Goal: Book appointment/travel/reservation

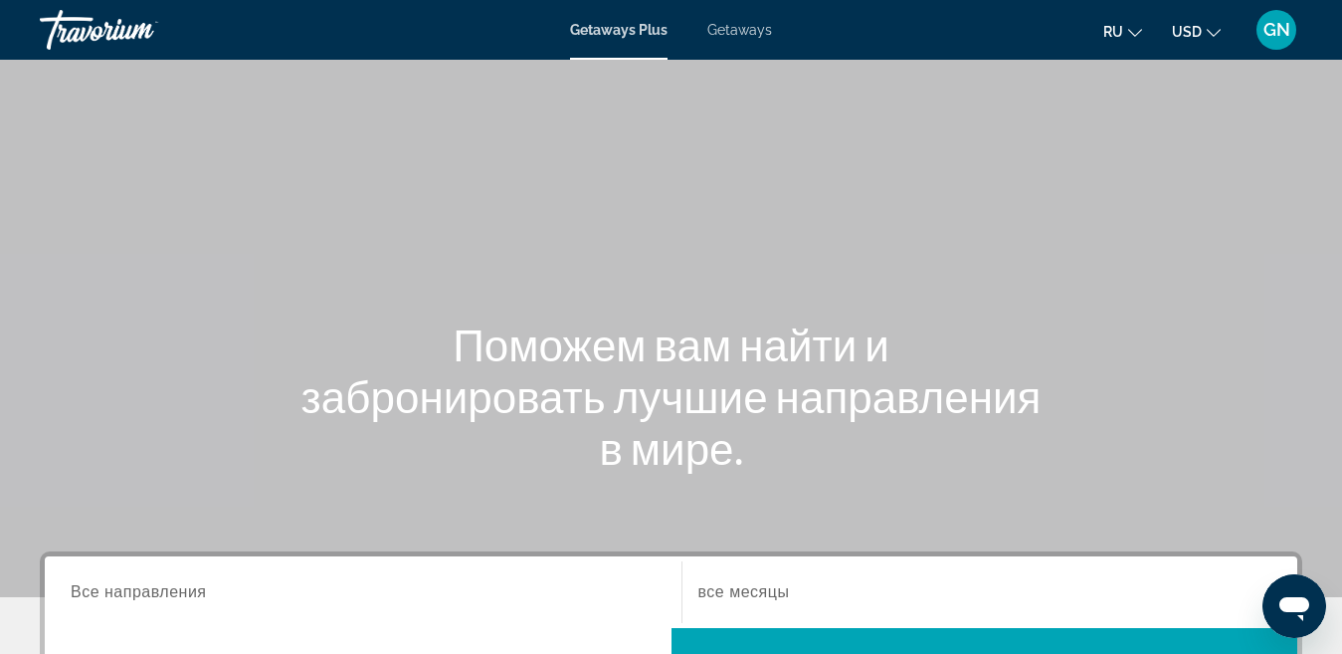
click at [761, 33] on span "Getaways" at bounding box center [739, 30] width 65 height 16
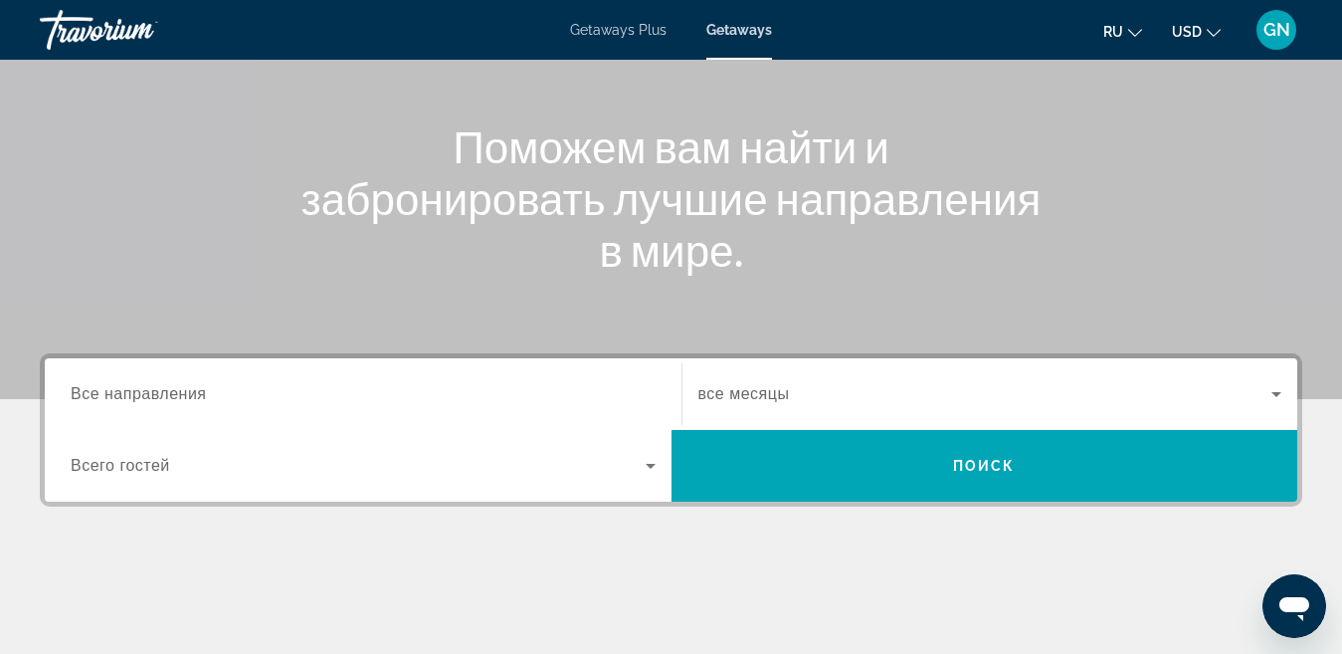
scroll to position [199, 0]
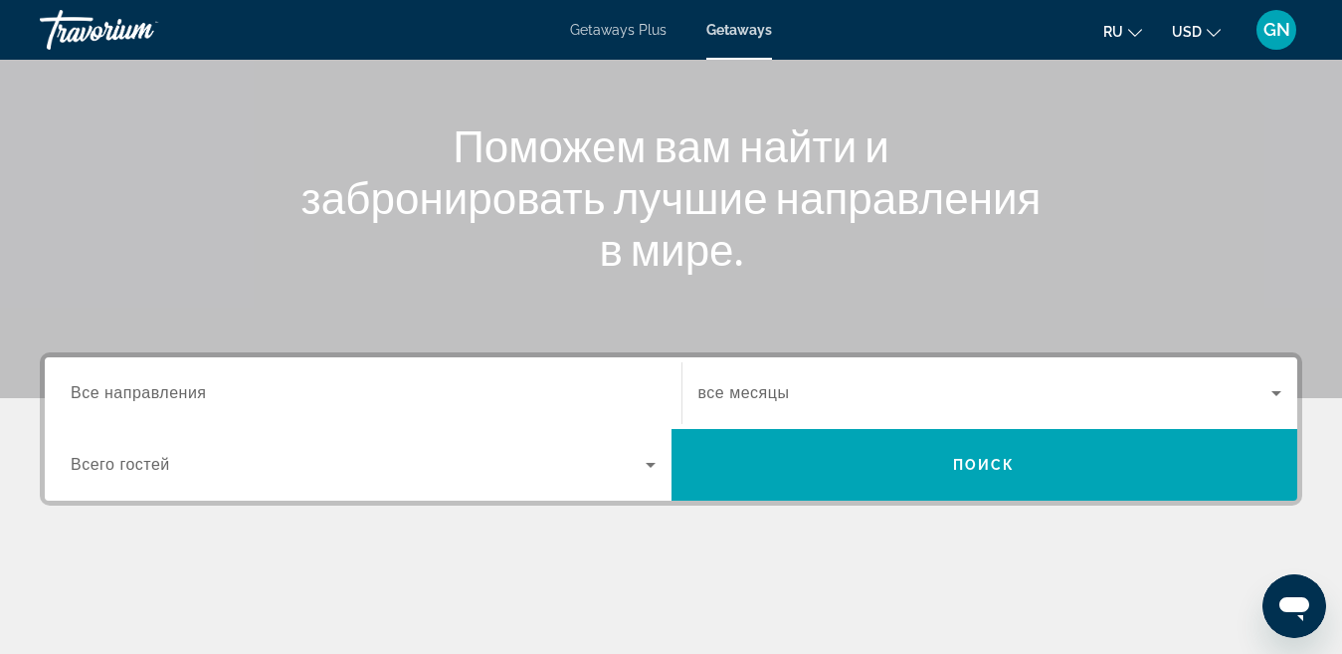
click at [173, 392] on span "Все направления" at bounding box center [139, 392] width 136 height 17
click at [173, 392] on input "Destination Все направления" at bounding box center [363, 394] width 585 height 24
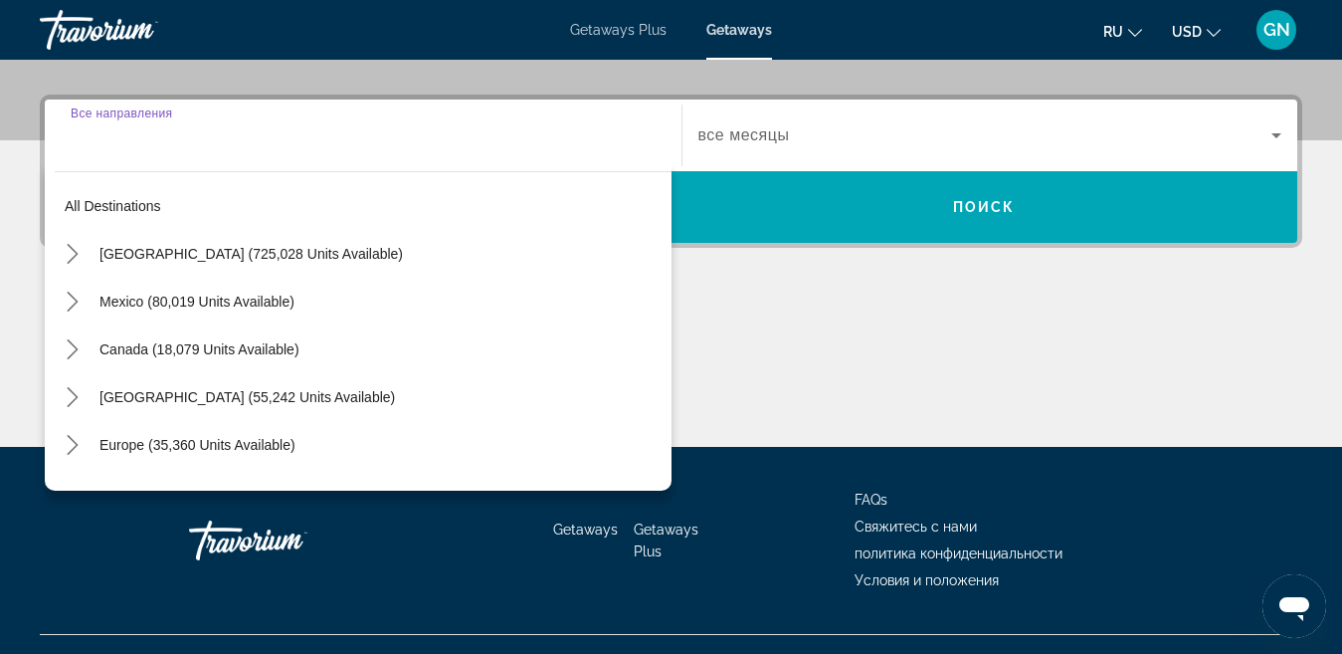
scroll to position [487, 0]
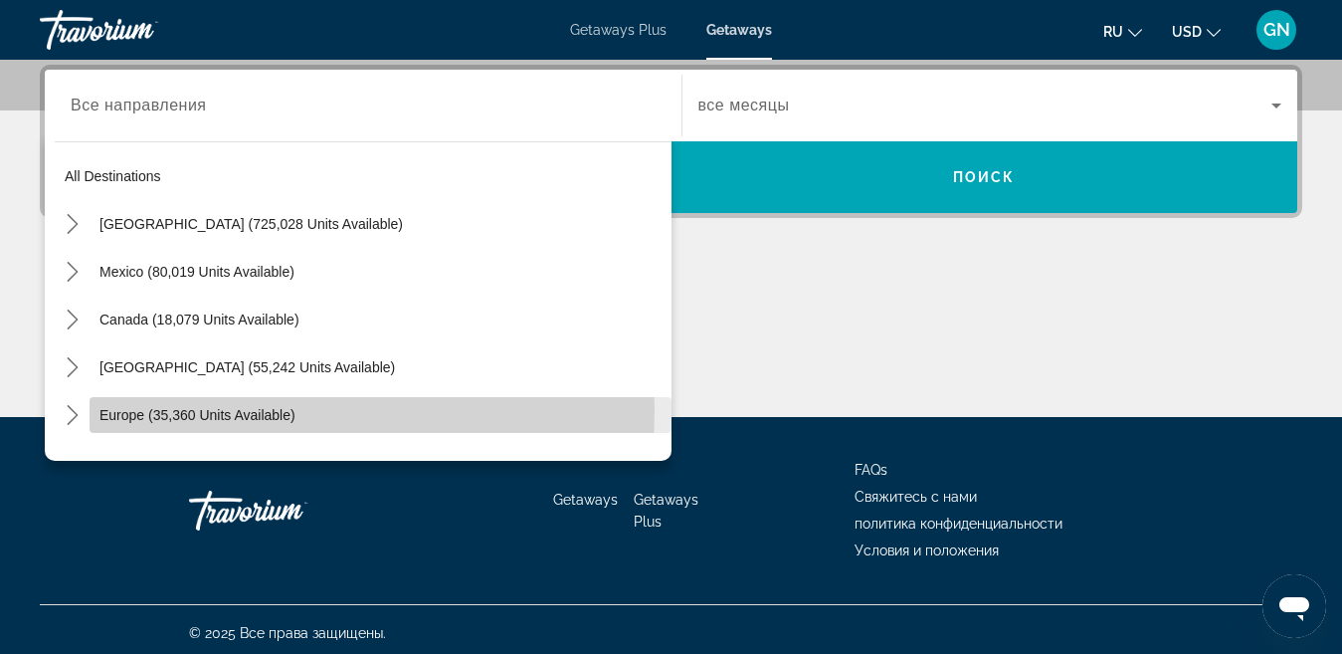
click at [215, 410] on span "Europe (35,360 units available)" at bounding box center [197, 415] width 196 height 16
type input "**********"
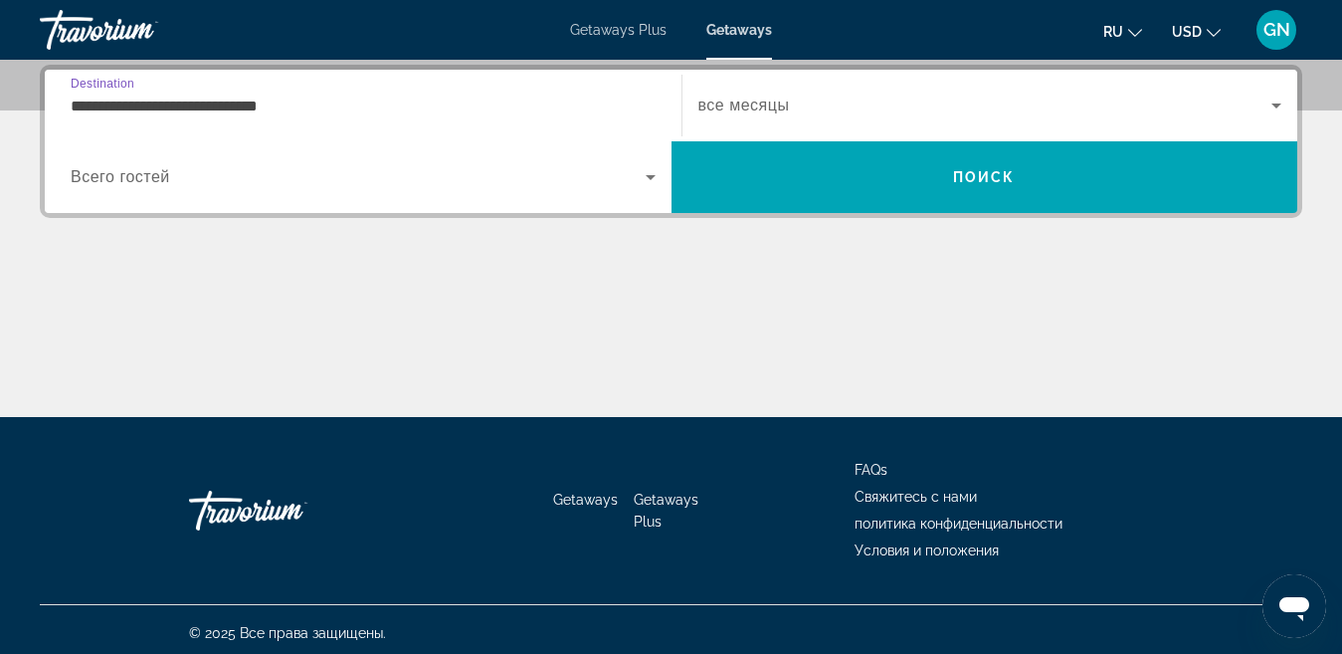
click at [254, 101] on input "**********" at bounding box center [363, 107] width 585 height 24
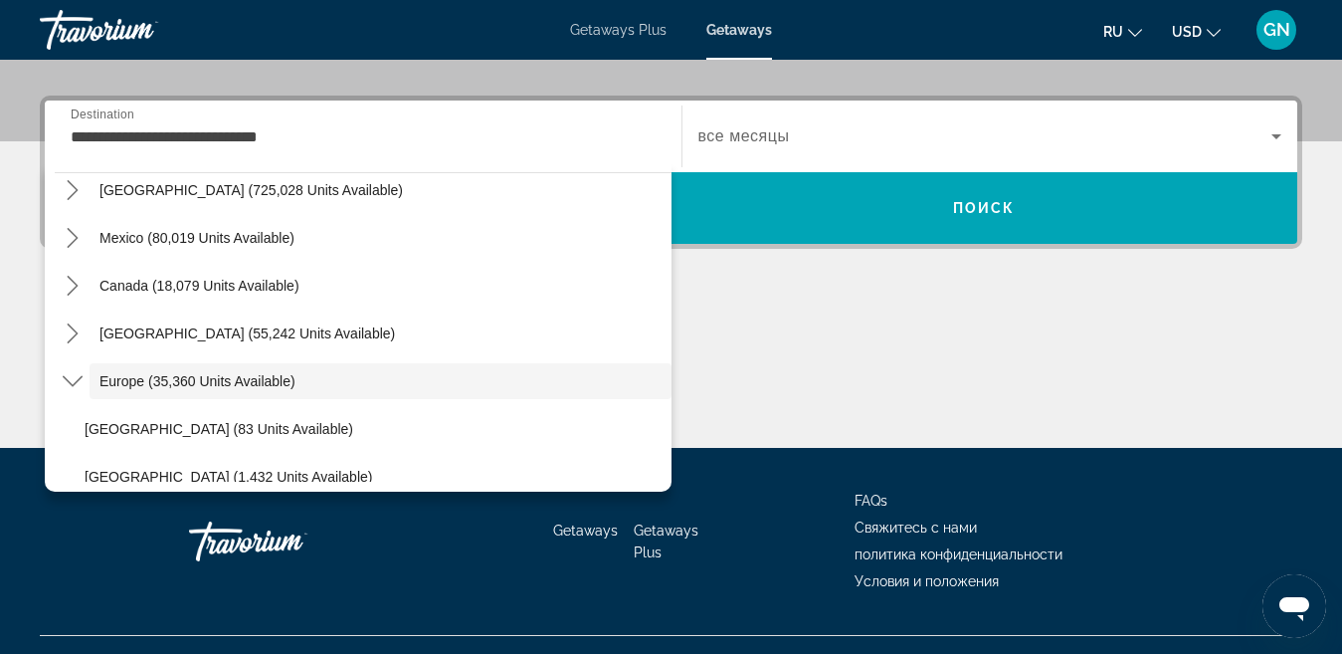
scroll to position [0, 0]
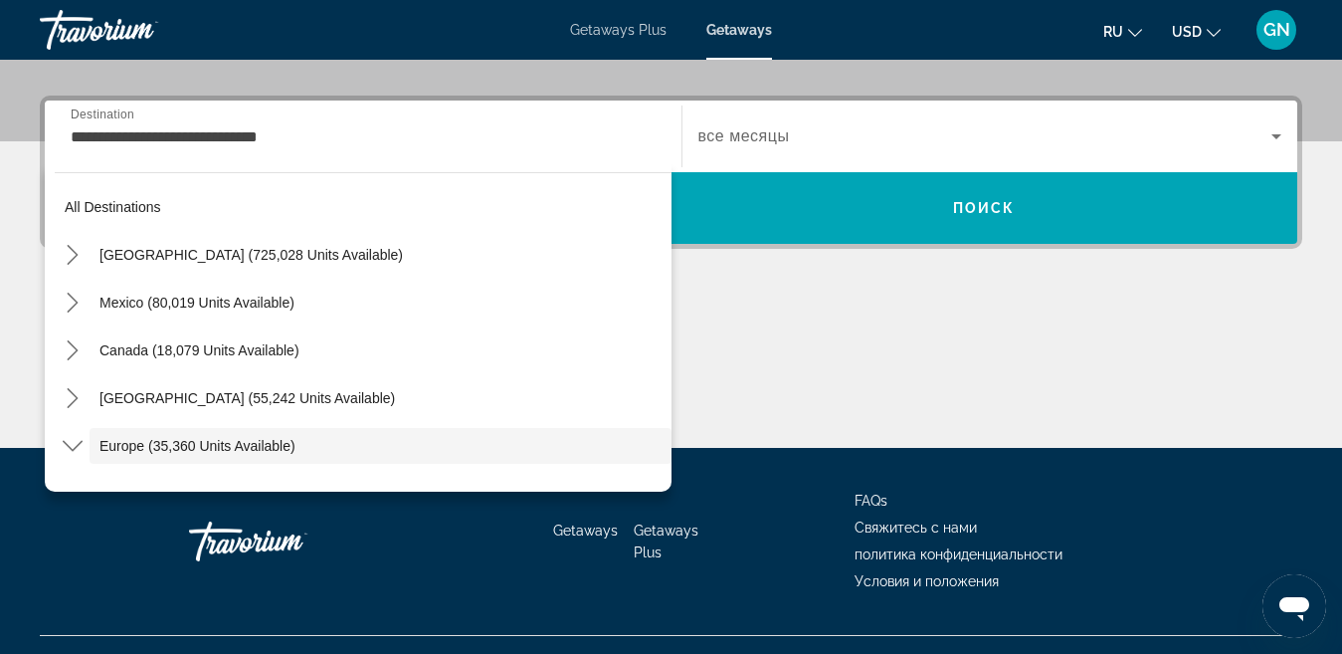
click at [1278, 135] on icon "Search widget" at bounding box center [1277, 136] width 10 height 5
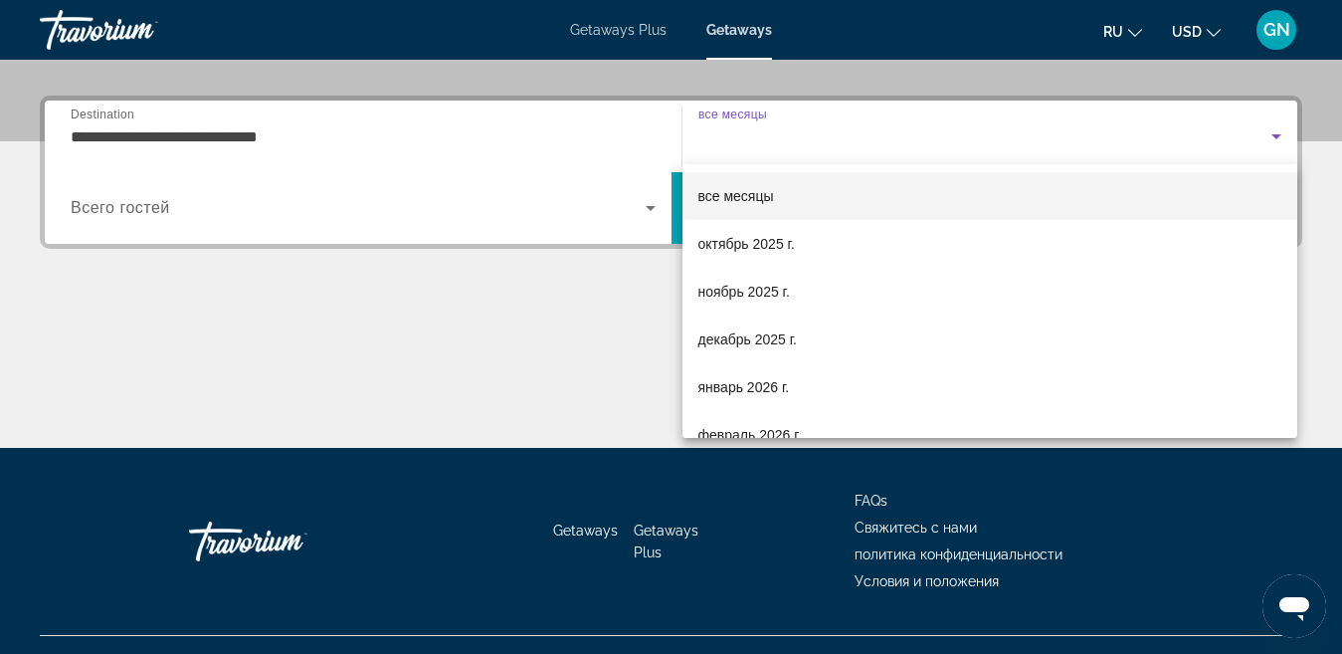
scroll to position [487, 0]
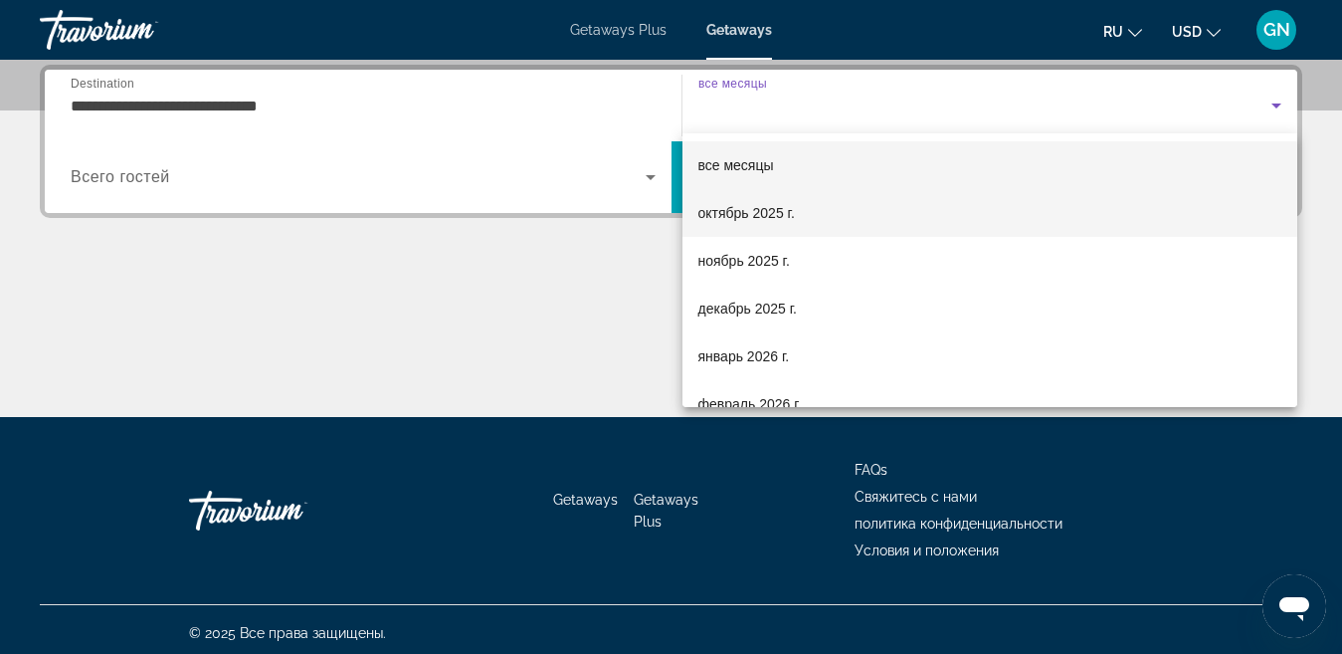
click at [879, 210] on mat-option "октябрь 2025 г." at bounding box center [991, 213] width 616 height 48
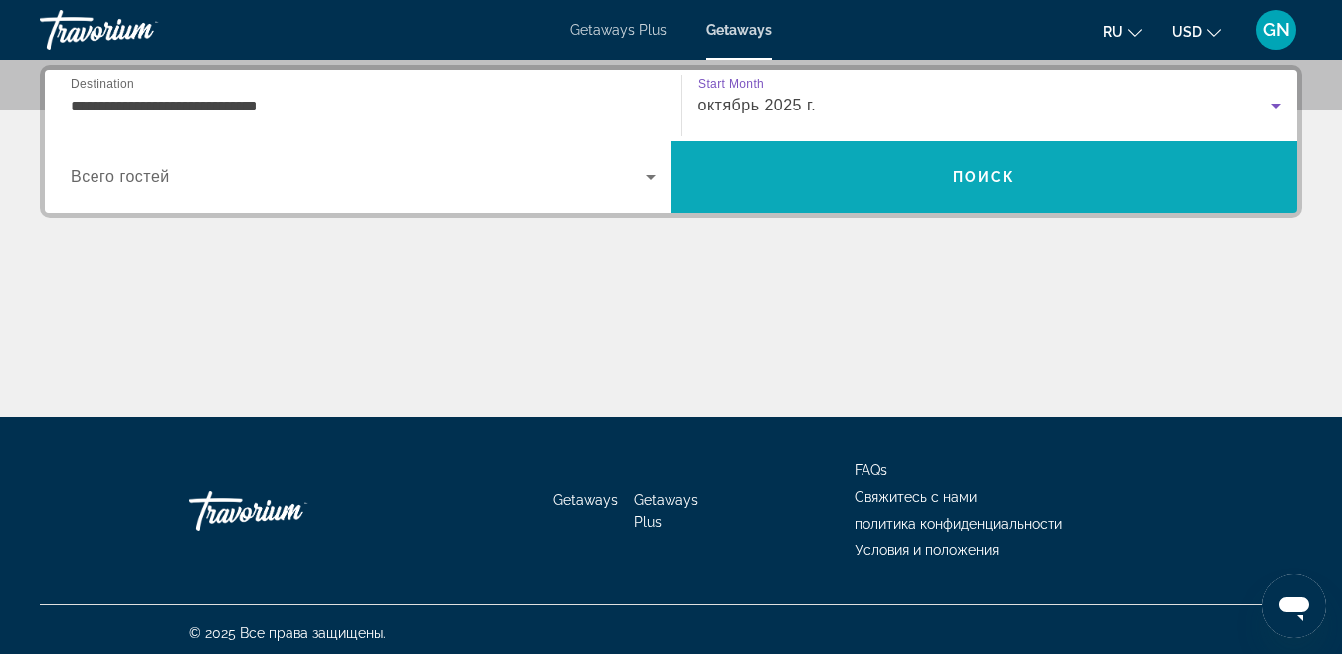
click at [976, 190] on button "Поиск" at bounding box center [985, 177] width 627 height 72
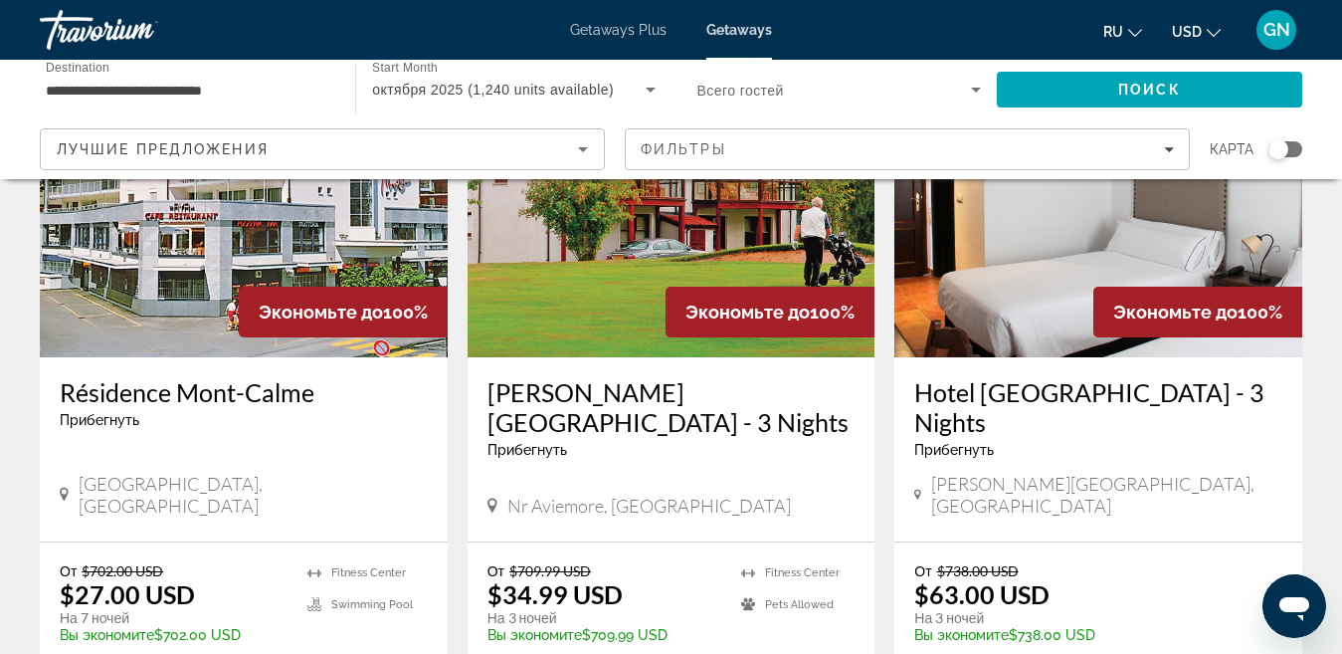
scroll to position [99, 0]
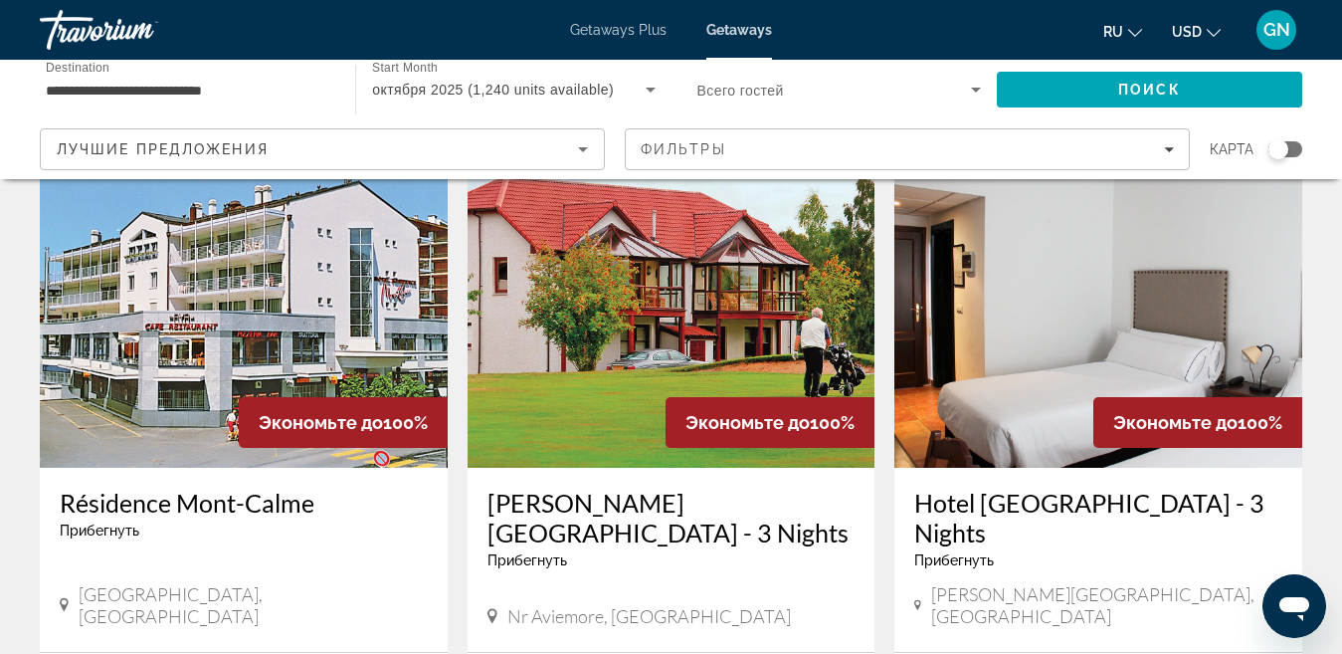
click at [292, 322] on img "Main content" at bounding box center [244, 308] width 408 height 318
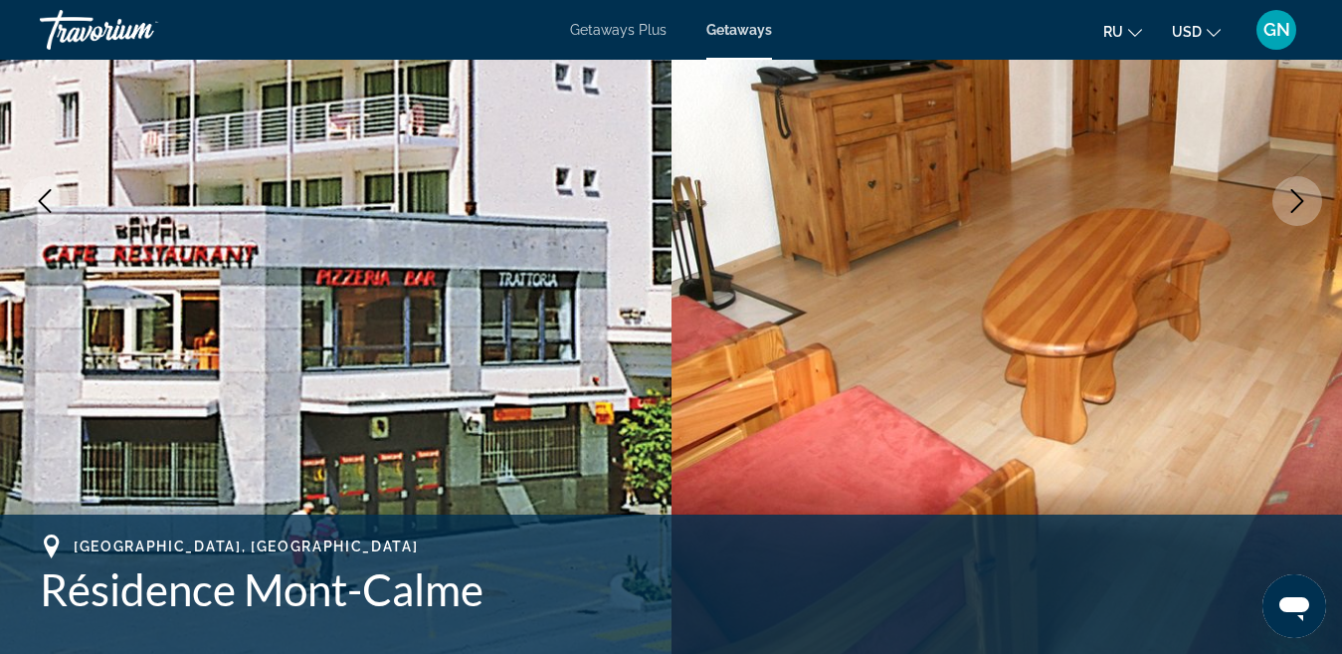
scroll to position [199, 0]
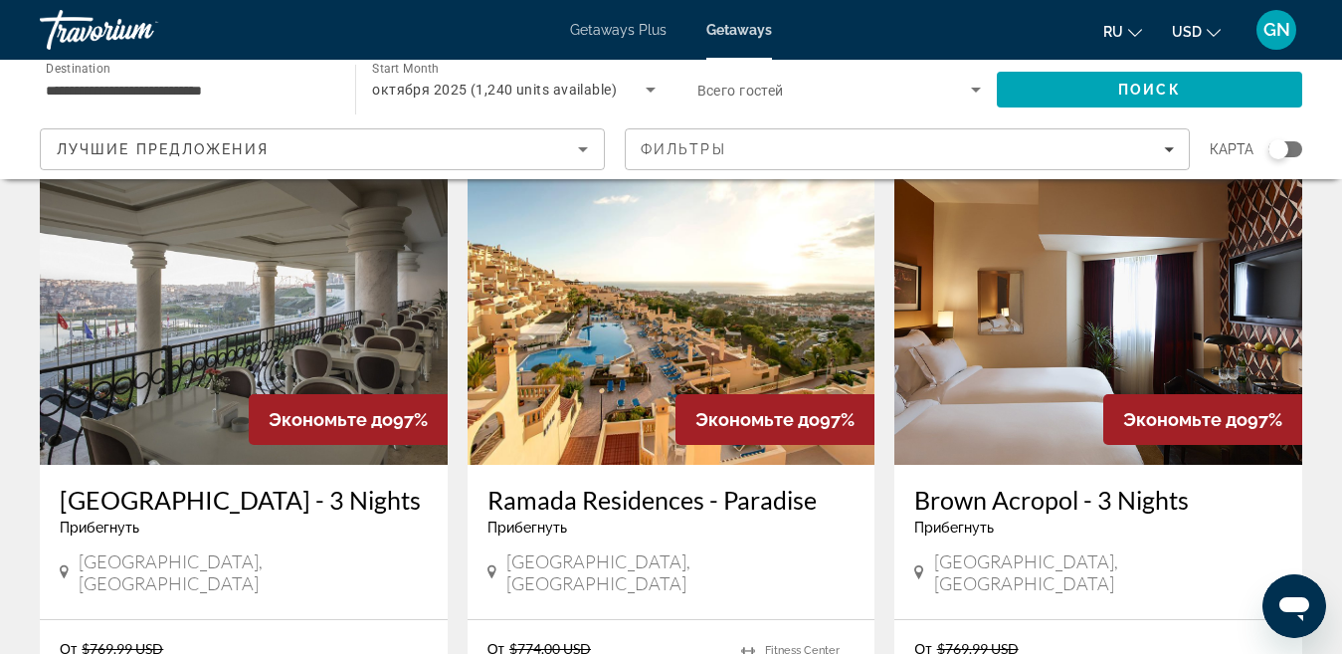
scroll to position [1592, 0]
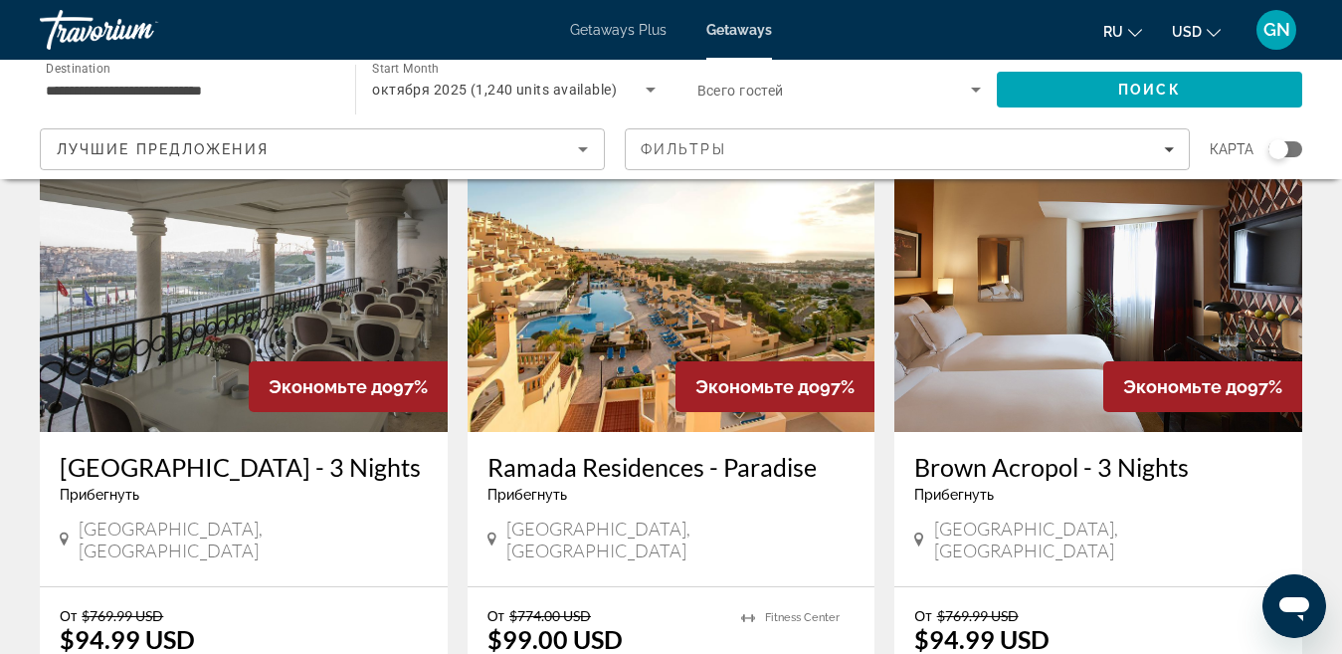
click at [669, 266] on img "Main content" at bounding box center [672, 272] width 408 height 318
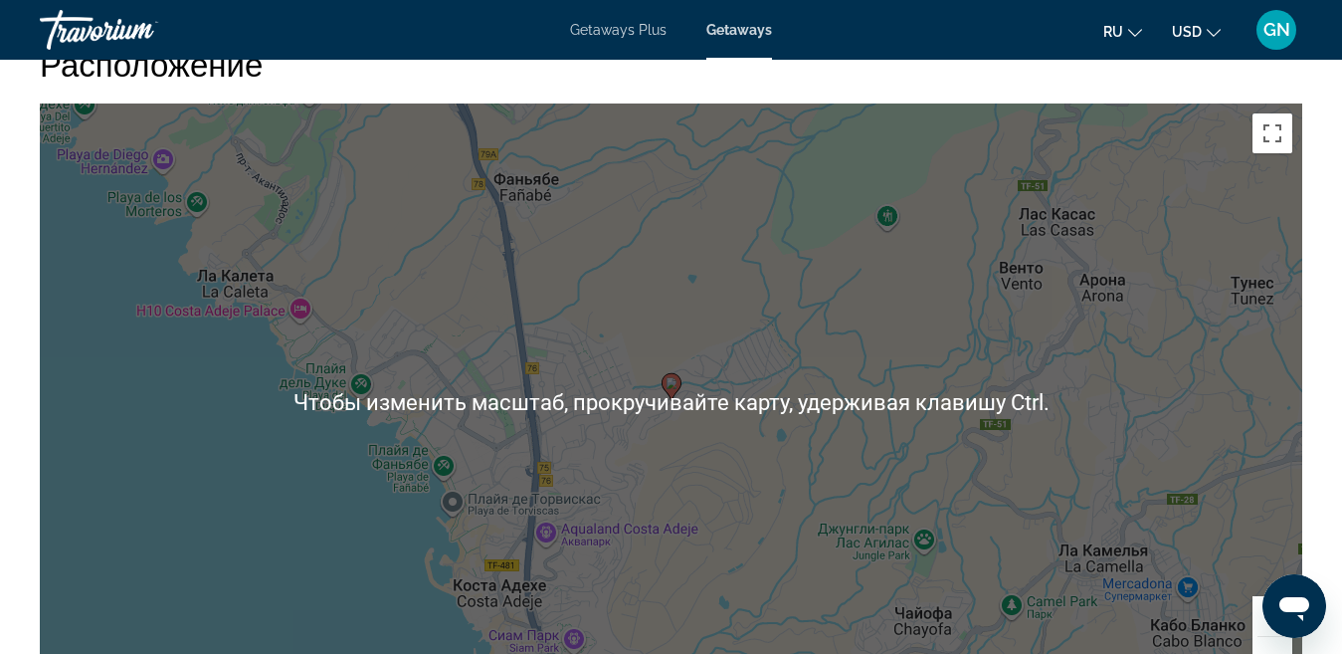
scroll to position [3084, 0]
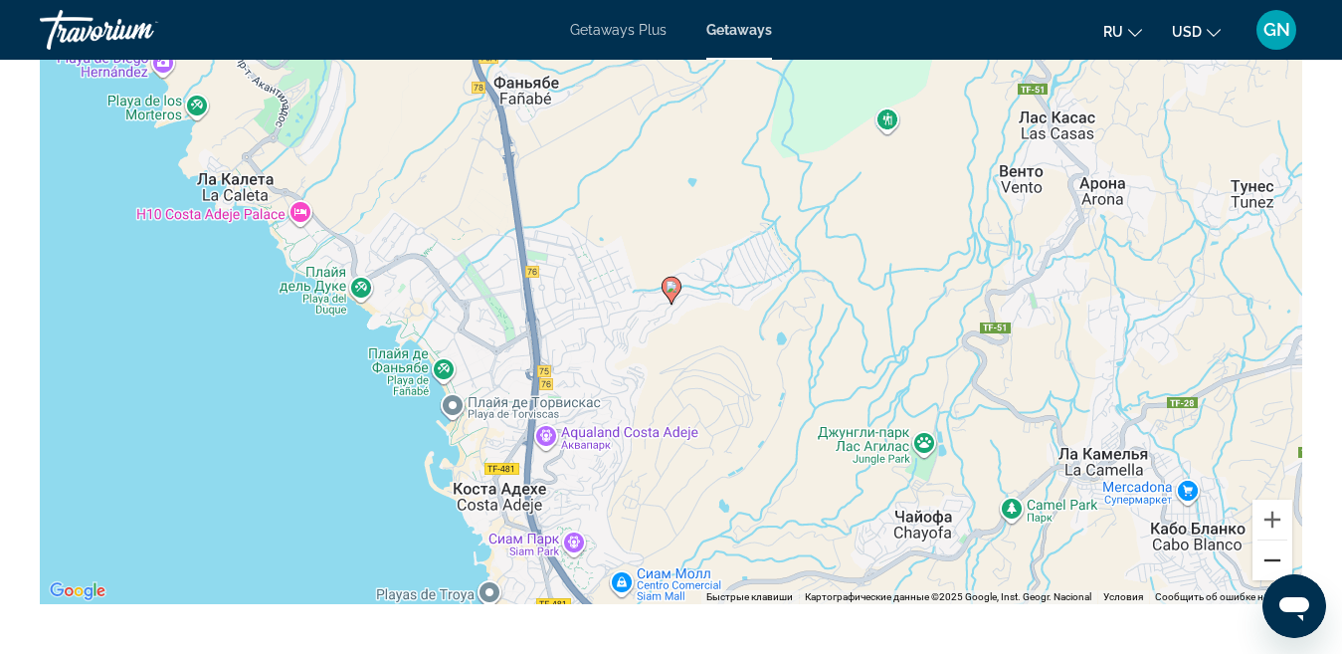
click at [1276, 541] on button "Уменьшить" at bounding box center [1273, 560] width 40 height 40
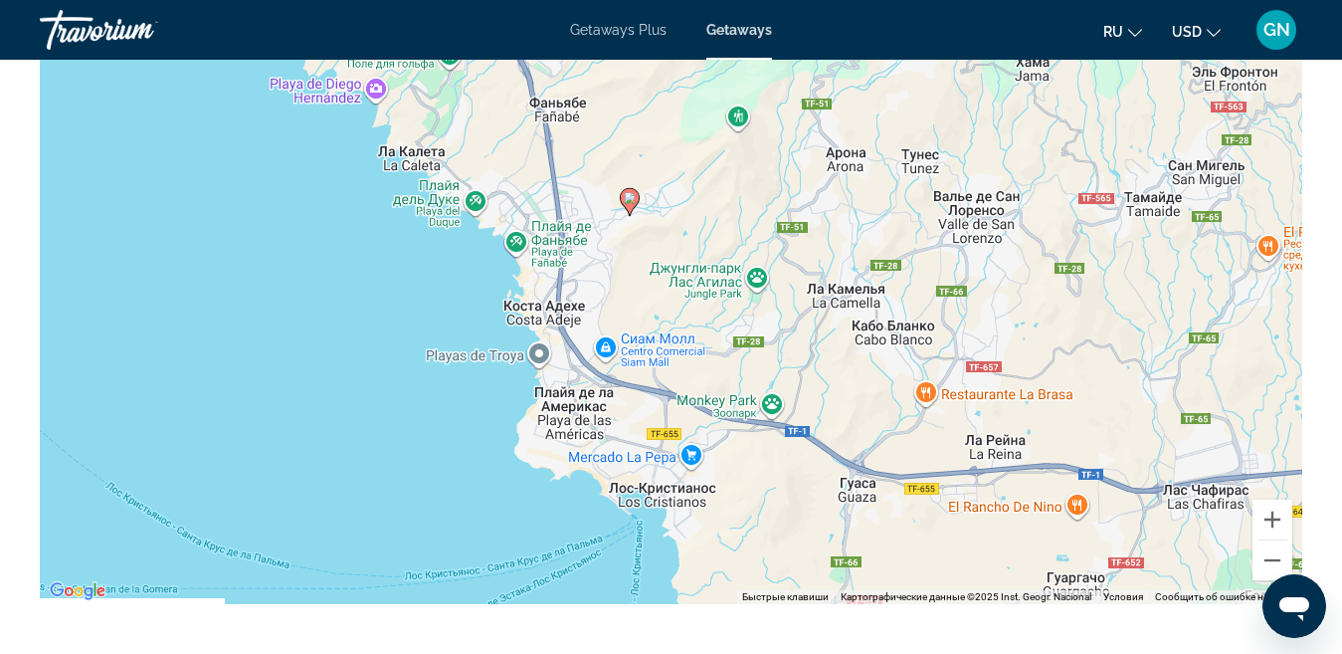
drag, startPoint x: 925, startPoint y: 364, endPoint x: 884, endPoint y: 274, distance: 99.7
click at [884, 274] on div "Чтобы активировать перетаскивание с помощью клавиатуры, нажмите Alt + Ввод. Пос…" at bounding box center [671, 305] width 1263 height 597
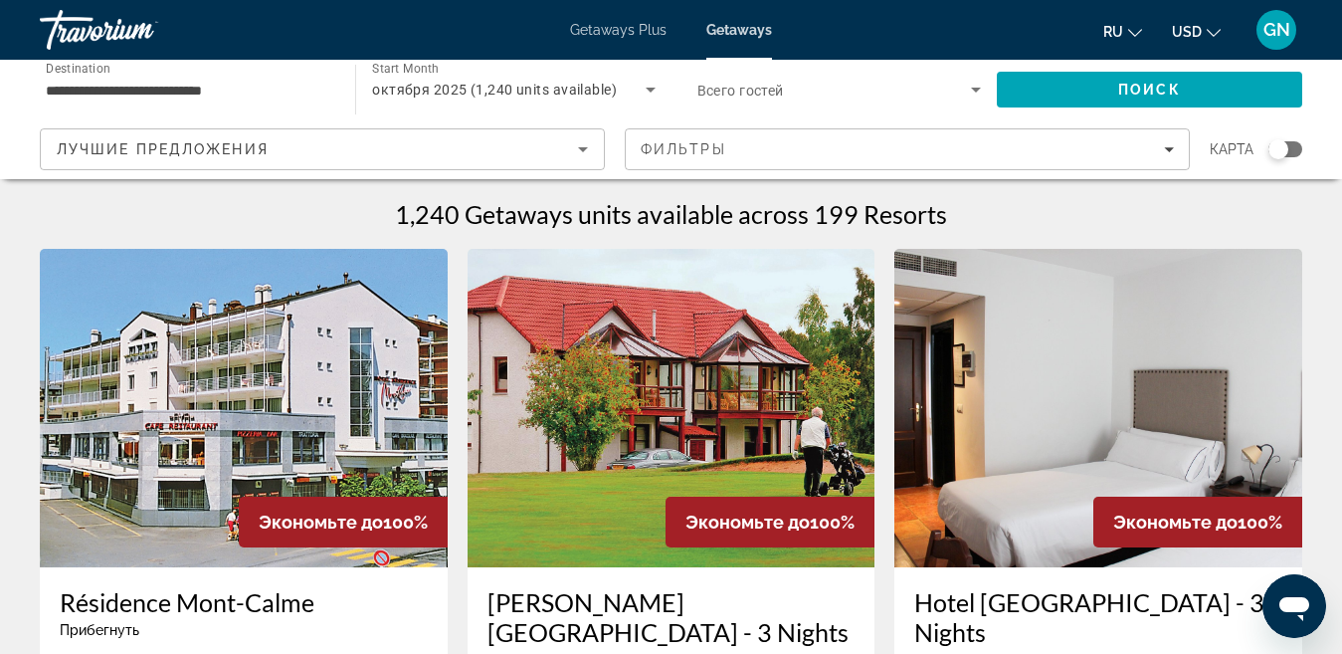
click at [128, 91] on input "**********" at bounding box center [188, 91] width 284 height 24
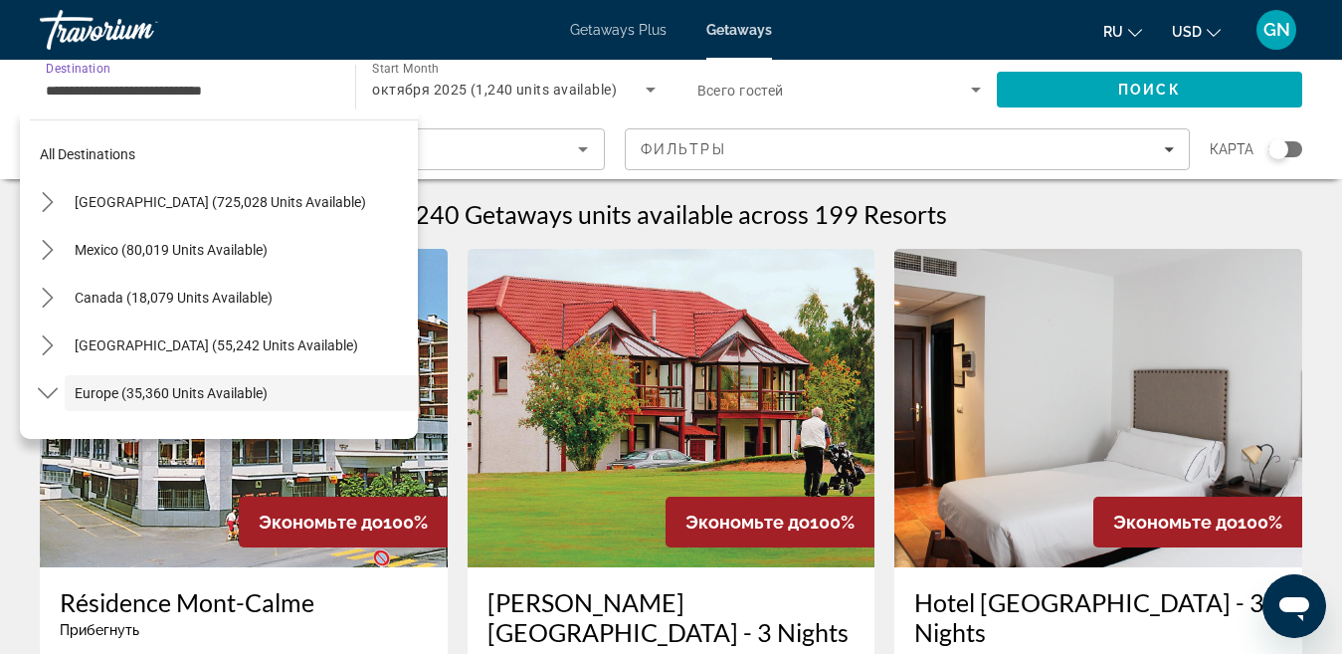
scroll to position [118, 0]
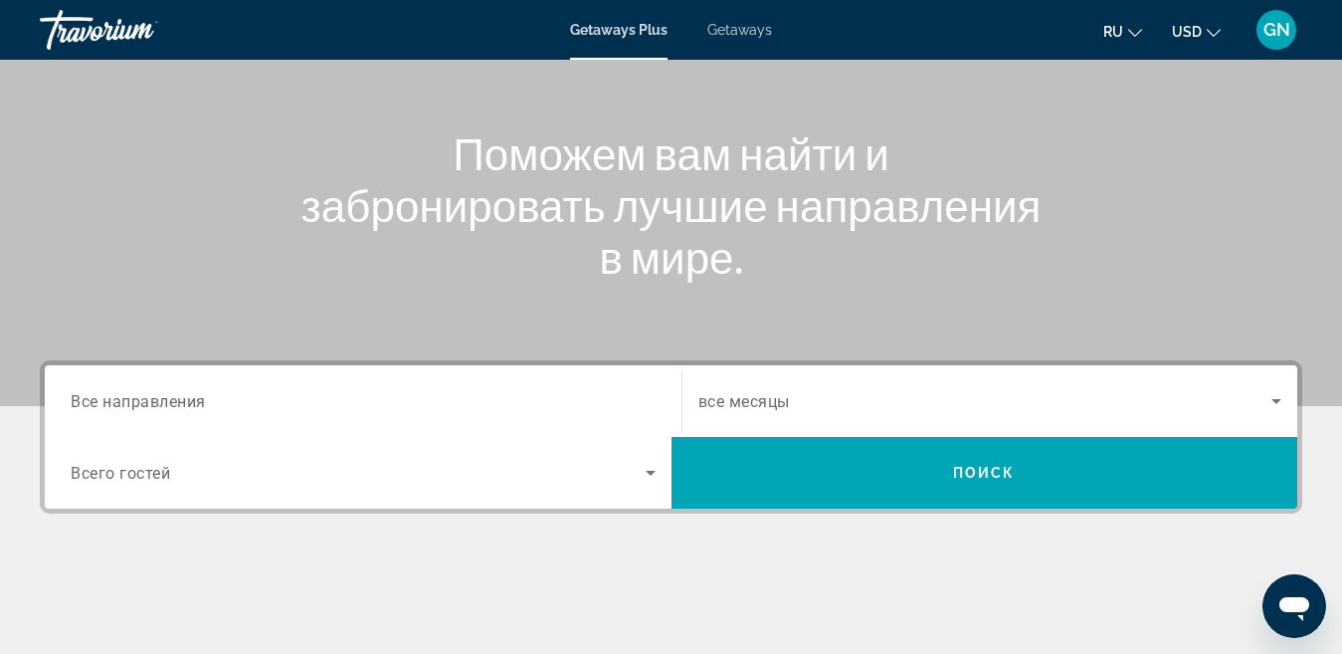
scroll to position [199, 0]
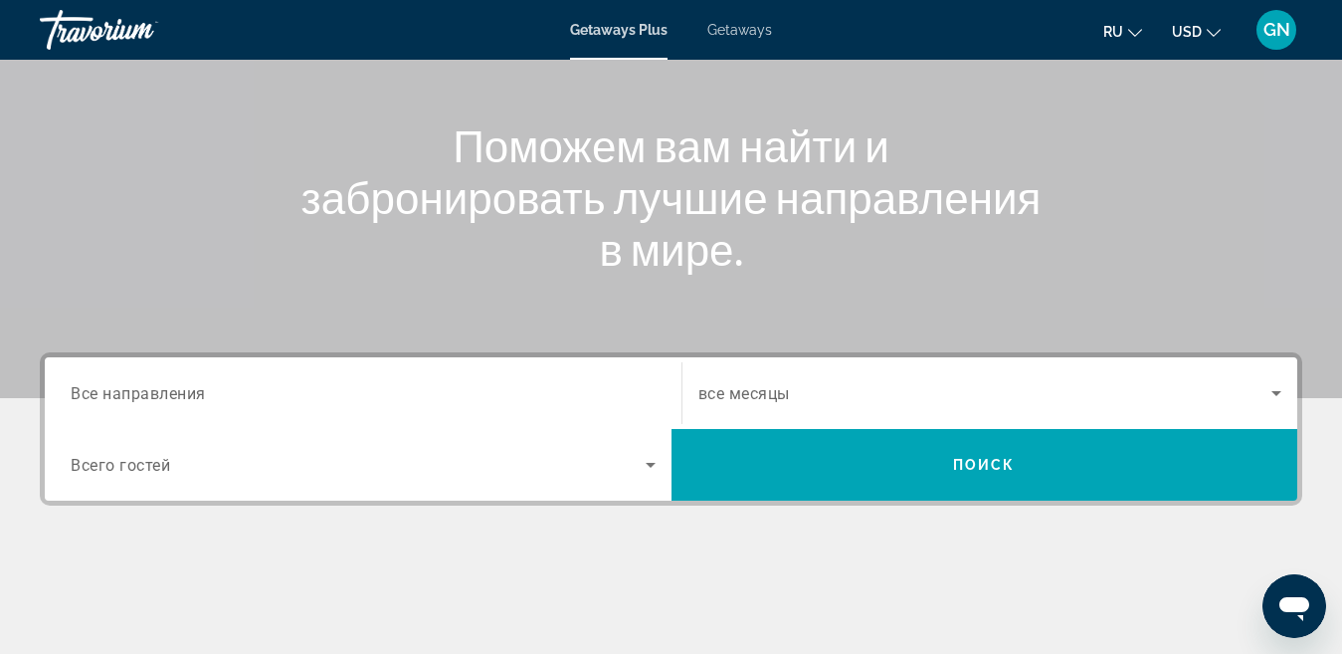
click at [176, 388] on span "Все направления" at bounding box center [138, 392] width 135 height 19
click at [176, 388] on input "Destination Все направления" at bounding box center [363, 394] width 585 height 24
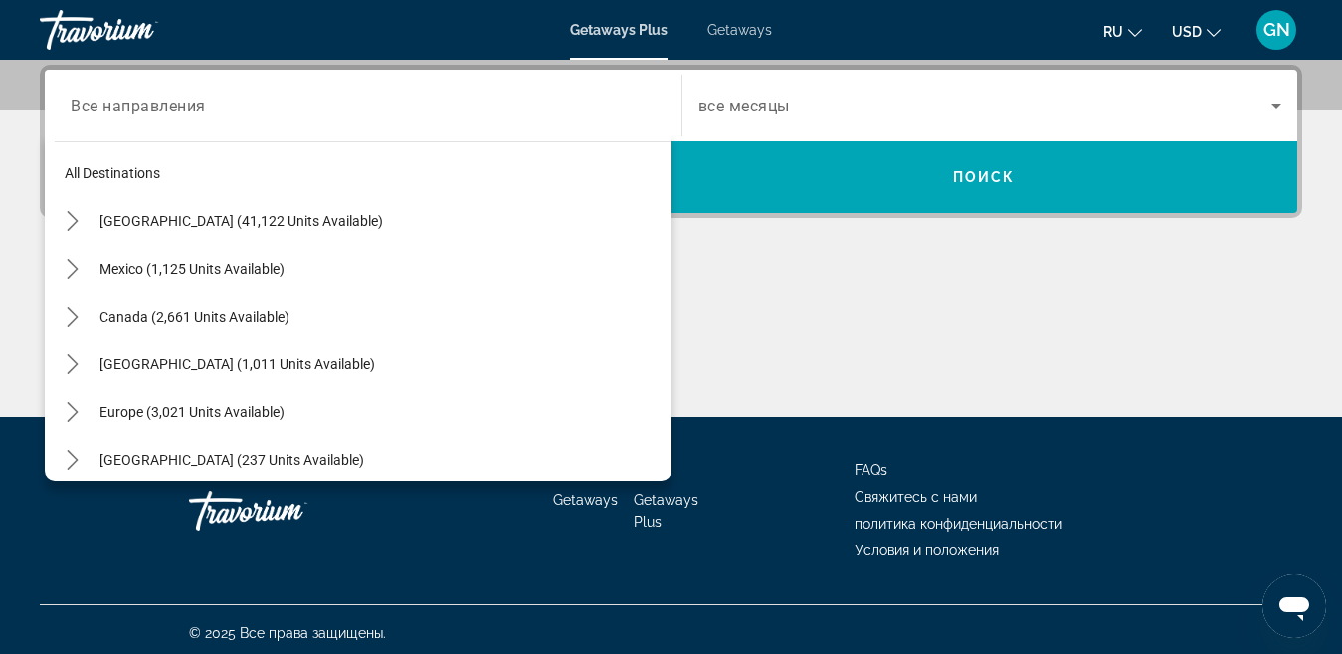
scroll to position [0, 0]
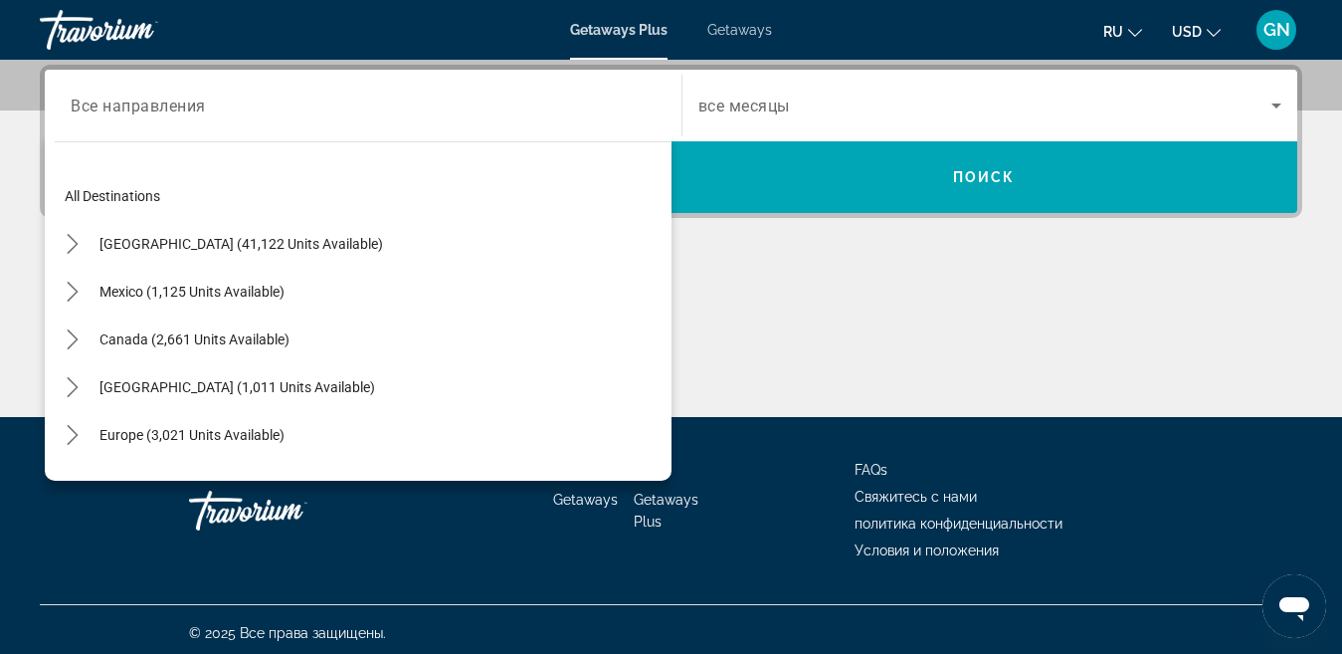
click at [737, 30] on span "Getaways" at bounding box center [739, 30] width 65 height 16
